Goal: Transaction & Acquisition: Subscribe to service/newsletter

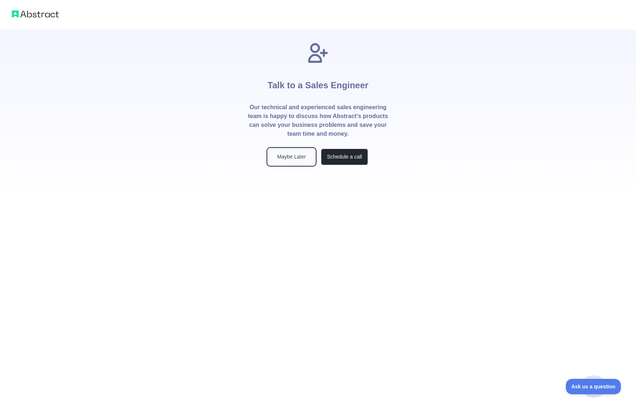
click at [303, 158] on button "Maybe Later" at bounding box center [291, 157] width 47 height 17
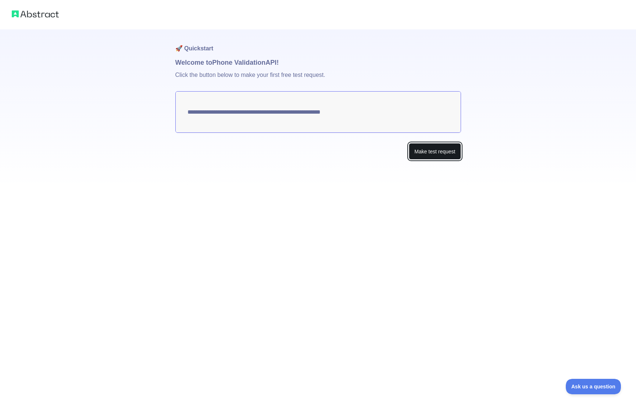
click at [430, 157] on button "Make test request" at bounding box center [435, 151] width 52 height 17
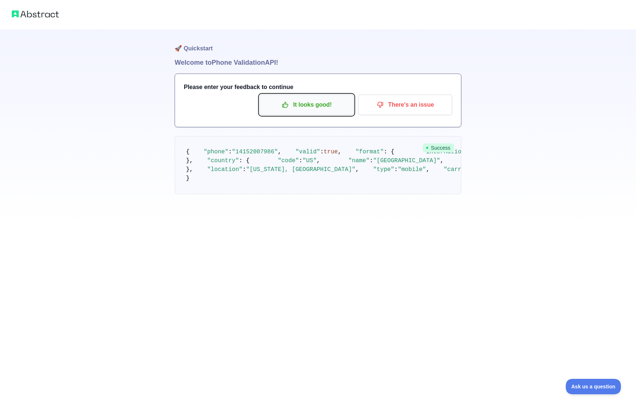
drag, startPoint x: 294, startPoint y: 106, endPoint x: 277, endPoint y: 105, distance: 17.7
click at [277, 105] on p "It looks good!" at bounding box center [306, 105] width 83 height 13
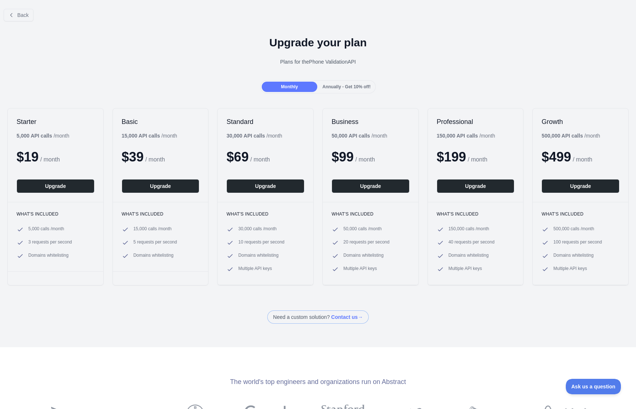
click at [334, 89] on div "Annually - Get 10% off!" at bounding box center [347, 87] width 56 height 10
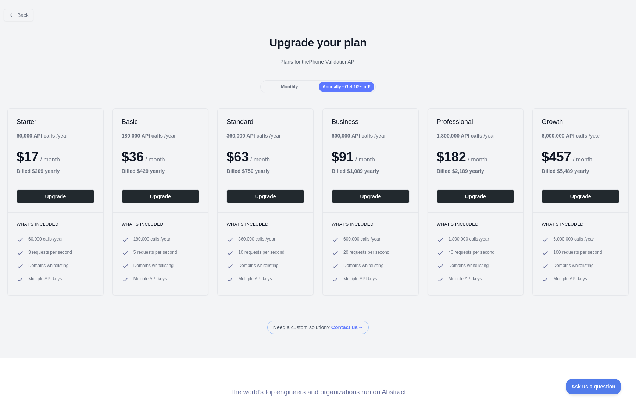
click at [291, 85] on span "Monthly" at bounding box center [289, 86] width 17 height 5
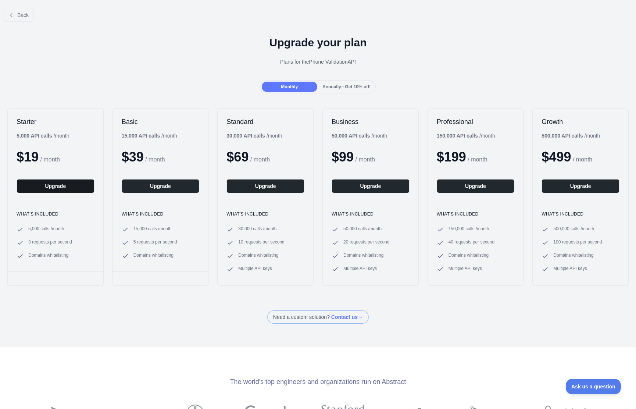
click at [71, 183] on button "Upgrade" at bounding box center [56, 186] width 78 height 14
click at [22, 16] on span "Back" at bounding box center [22, 15] width 11 height 6
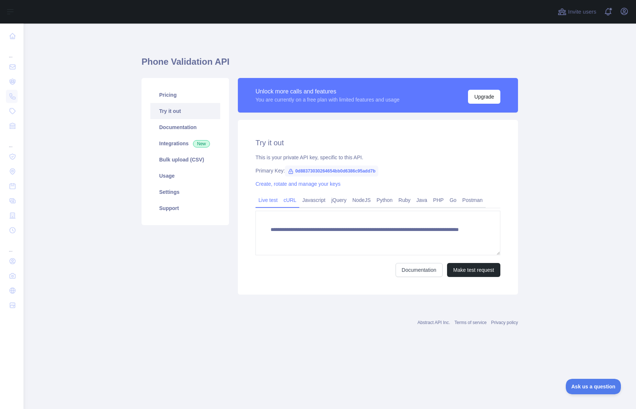
click at [292, 202] on link "cURL" at bounding box center [290, 200] width 19 height 12
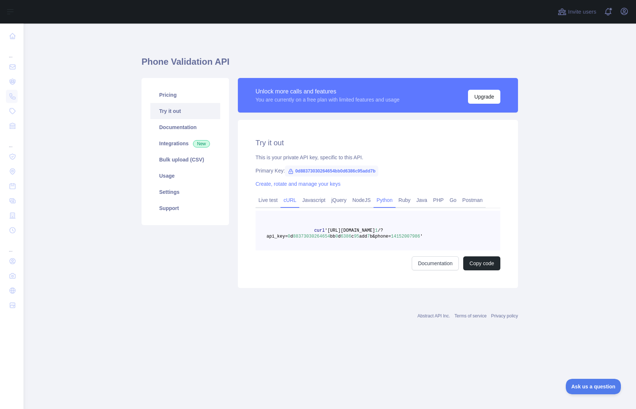
click at [382, 203] on link "Python" at bounding box center [385, 200] width 22 height 12
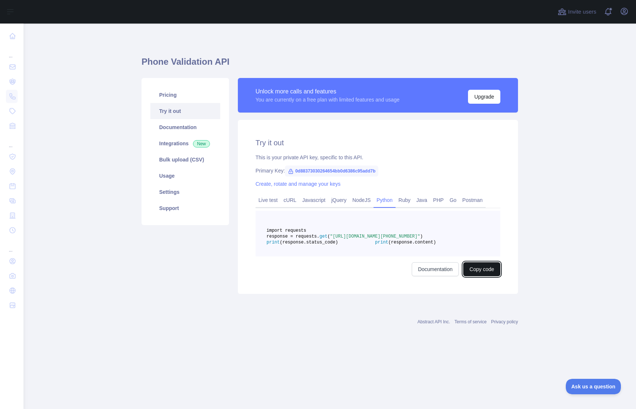
click at [477, 276] on button "Copy code" at bounding box center [481, 269] width 37 height 14
click at [175, 139] on link "Integrations New" at bounding box center [185, 143] width 70 height 16
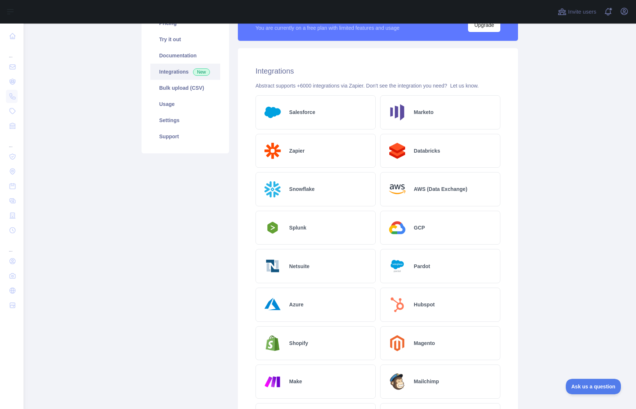
scroll to position [70, 0]
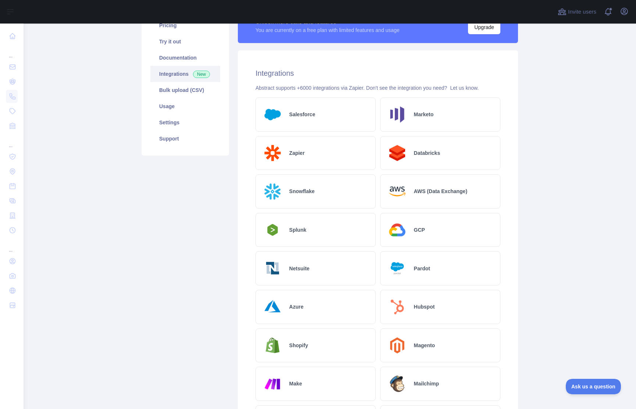
click at [402, 307] on img at bounding box center [397, 307] width 22 height 22
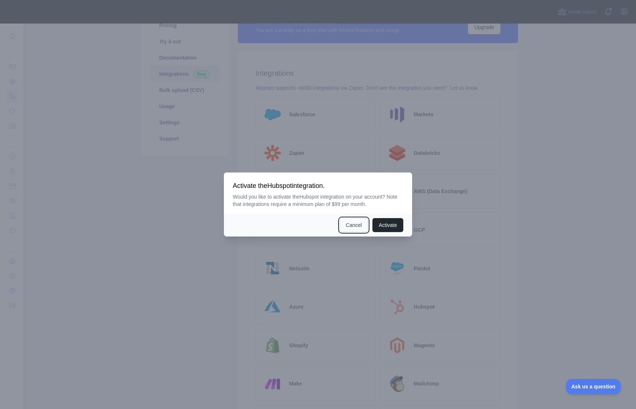
click at [350, 224] on button "Cancel" at bounding box center [354, 225] width 29 height 14
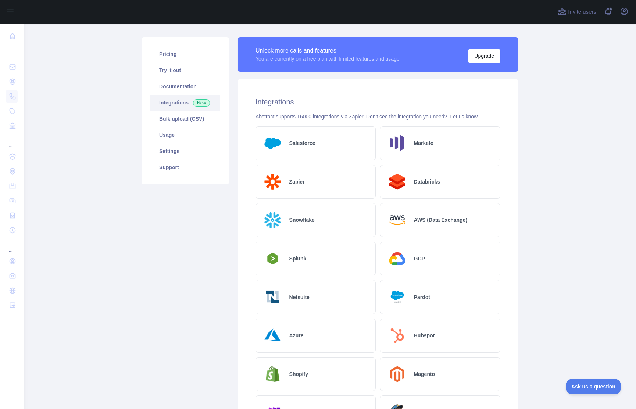
scroll to position [40, 0]
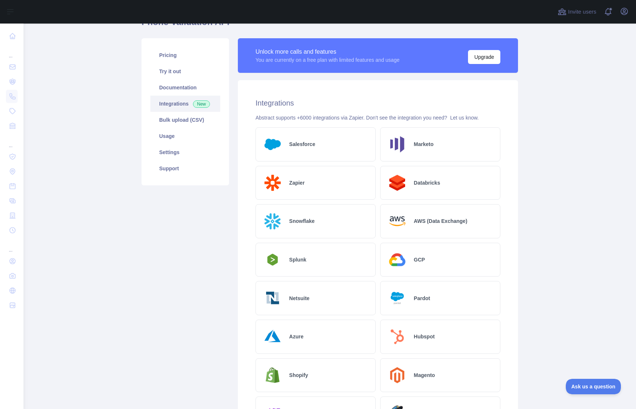
click at [421, 333] on h2 "Hubspot" at bounding box center [424, 336] width 21 height 7
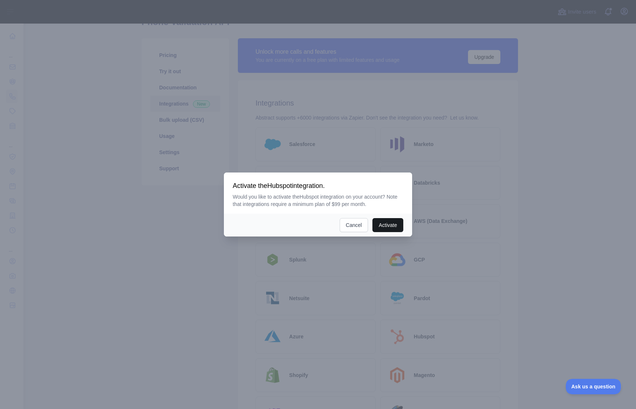
click at [392, 228] on button "Activate" at bounding box center [388, 225] width 31 height 14
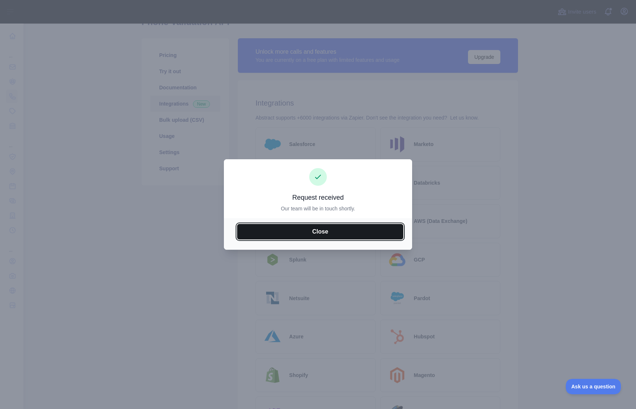
click at [335, 235] on button "Close" at bounding box center [320, 231] width 166 height 15
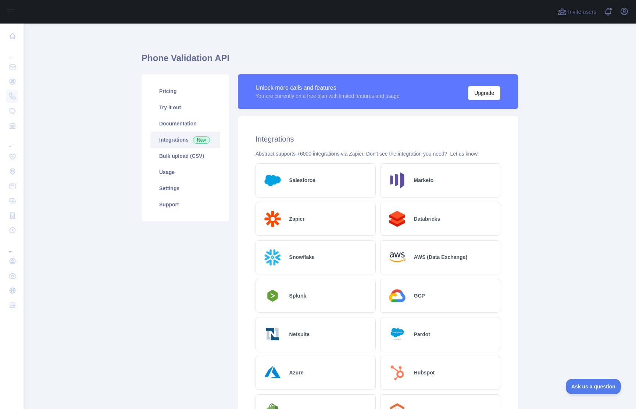
scroll to position [0, 0]
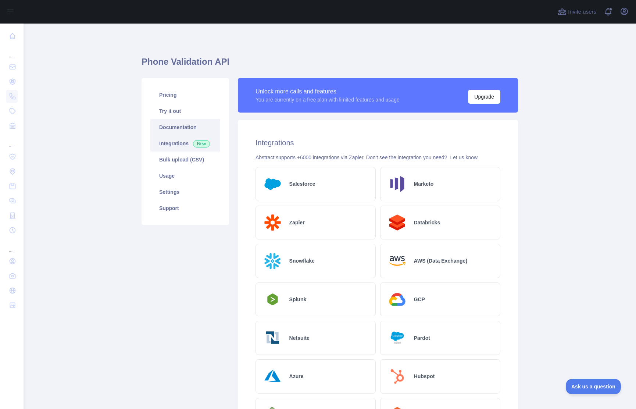
click at [187, 129] on link "Documentation" at bounding box center [185, 127] width 70 height 16
click at [170, 118] on link "Try it out" at bounding box center [185, 111] width 70 height 16
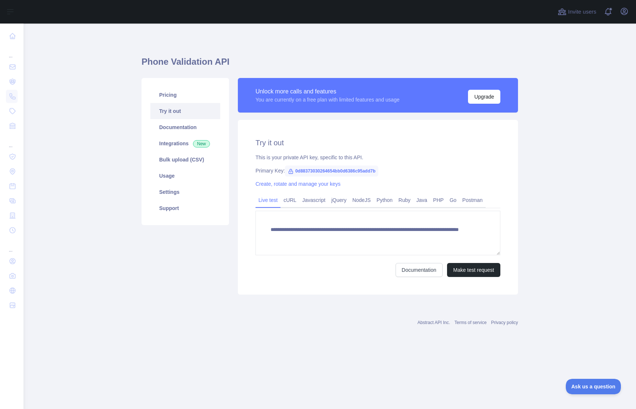
click at [330, 173] on span "0d88373030264654bb0d6386c95add7b" at bounding box center [331, 170] width 93 height 11
click at [353, 170] on span "0d88373030264654bb0d6386c95add7b" at bounding box center [331, 170] width 93 height 11
copy span "0d88373030264654bb0d6386c95add7b"
